Goal: Task Accomplishment & Management: Use online tool/utility

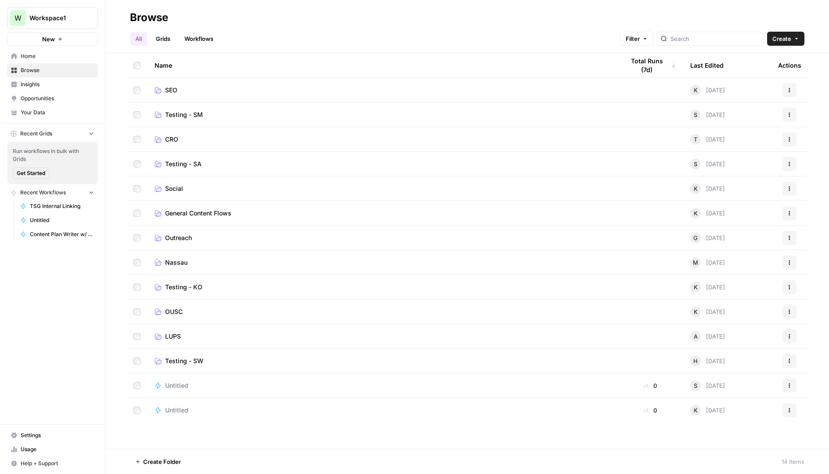
click at [178, 293] on td "Testing - KO" at bounding box center [383, 287] width 470 height 24
click at [177, 286] on span "Testing - KO" at bounding box center [183, 286] width 37 height 9
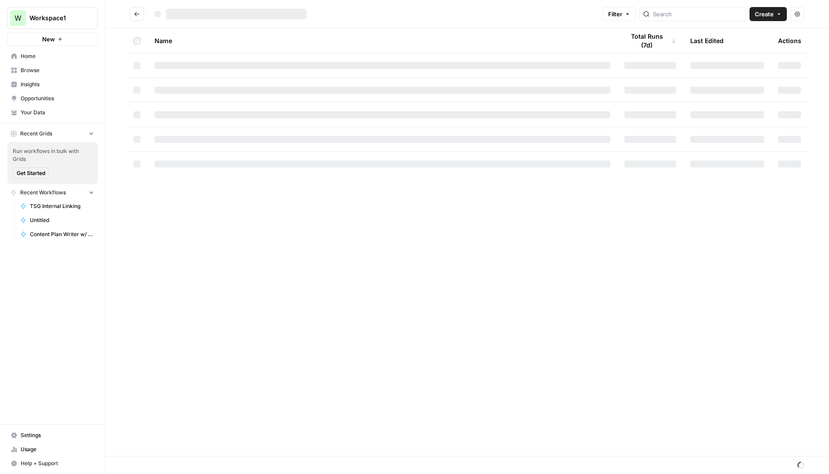
click at [177, 286] on div "Name Total Runs (7d) Last Edited Actions" at bounding box center [467, 242] width 724 height 427
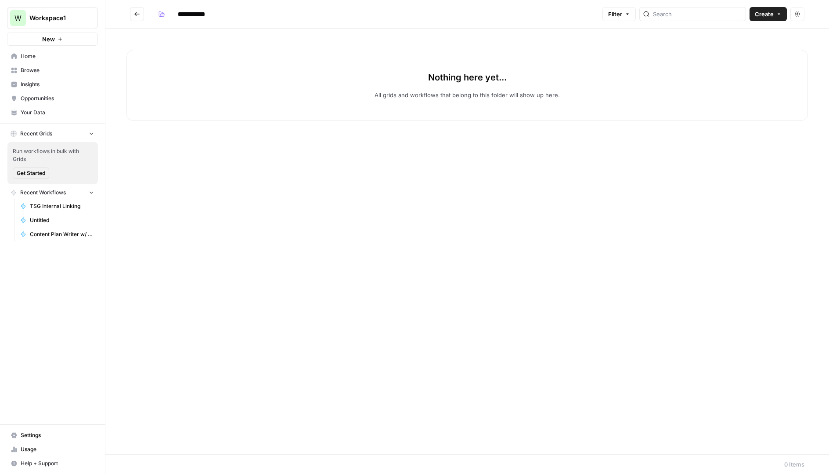
click at [764, 16] on span "Create" at bounding box center [764, 14] width 19 height 9
click at [739, 46] on span "Workflow" at bounding box center [751, 47] width 49 height 9
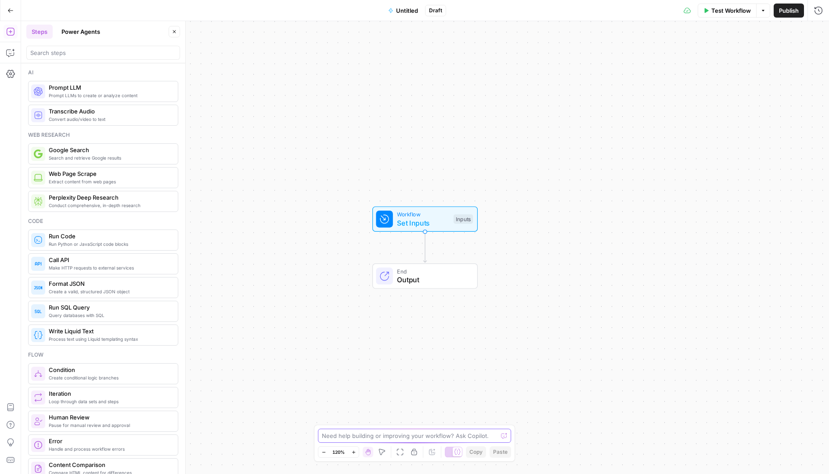
click at [347, 434] on textarea at bounding box center [410, 435] width 176 height 9
type textarea "Hello, I'm trying to build a workflow that gives me internal link recommendatio…"
